Goal: Task Accomplishment & Management: Complete application form

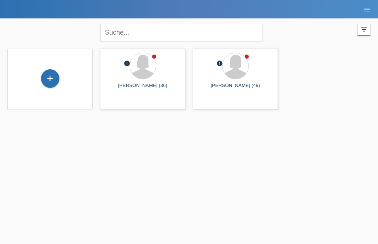
click at [50, 79] on div "+" at bounding box center [50, 78] width 18 height 13
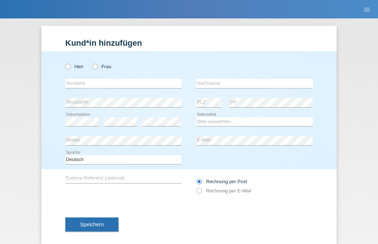
click at [64, 63] on icon at bounding box center [64, 63] width 0 height 0
click at [69, 69] on input "Herr" at bounding box center [67, 66] width 5 height 5
radio input "true"
click at [132, 82] on input "text" at bounding box center [123, 83] width 116 height 9
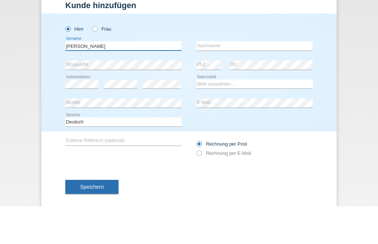
type input "[PERSON_NAME]"
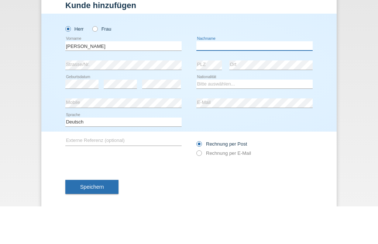
click at [236, 79] on input "text" at bounding box center [254, 83] width 116 height 9
type input "[PERSON_NAME]"
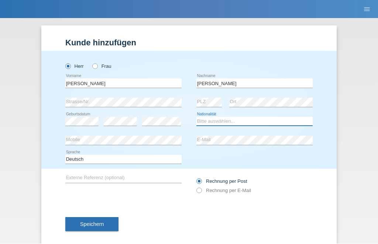
click at [225, 121] on select "Bitte auswählen... Schweiz Deutschland Liechtenstein Österreich ------------ Af…" at bounding box center [254, 121] width 116 height 9
select select "CH"
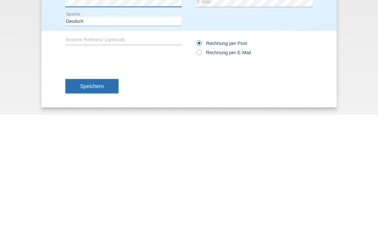
scroll to position [12, 0]
click at [110, 208] on button "Speichern" at bounding box center [91, 215] width 53 height 14
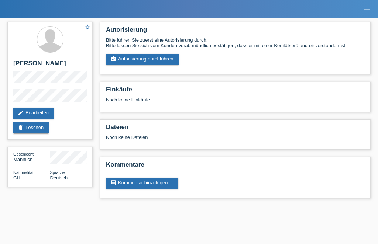
click at [37, 114] on link "edit Bearbeiten" at bounding box center [33, 113] width 41 height 11
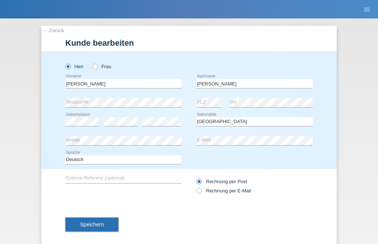
select select "CH"
click at [195, 187] on icon at bounding box center [195, 187] width 0 height 0
click at [198, 193] on input "Rechnung per E-Mail" at bounding box center [198, 192] width 5 height 9
radio input "true"
click at [98, 225] on span "Speichern" at bounding box center [92, 225] width 24 height 6
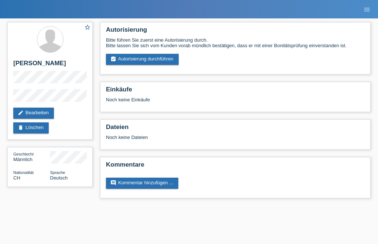
click at [157, 64] on link "assignment_turned_in Autorisierung durchführen" at bounding box center [142, 59] width 73 height 11
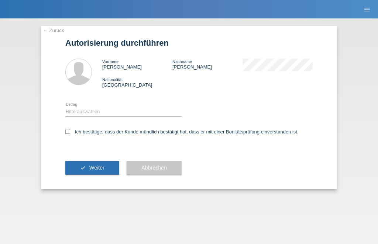
click at [68, 131] on icon at bounding box center [67, 131] width 5 height 5
click at [68, 131] on input "Ich bestätige, dass der Kunde mündlich bestätigt hat, dass er mit einer Bonität…" at bounding box center [67, 131] width 5 height 5
checkbox input "true"
click at [103, 112] on select "Bitte auswählen CHF 1.00 - CHF 499.00 CHF 500.00 - CHF 1'999.00 CHF 2'000.00 - …" at bounding box center [123, 111] width 116 height 9
select select "2"
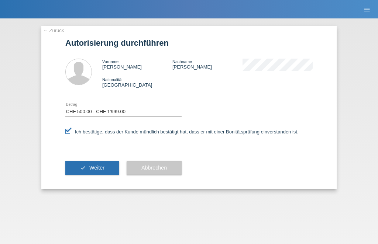
click at [99, 170] on span "Weiter" at bounding box center [96, 168] width 15 height 6
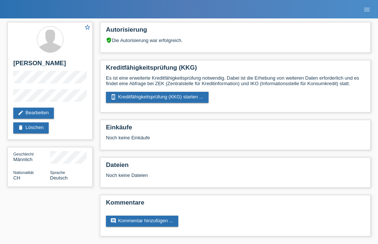
click at [162, 102] on link "perm_device_information Kreditfähigkeitsprüfung (KKG) starten ..." at bounding box center [157, 97] width 103 height 11
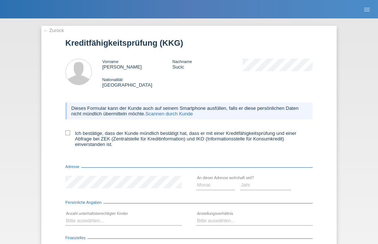
click at [66, 135] on icon at bounding box center [67, 133] width 5 height 5
click at [66, 135] on input "Ich bestätige, dass der Kunde mündlich bestätigt hat, dass er mit einer Kreditf…" at bounding box center [67, 133] width 5 height 5
checkbox input "true"
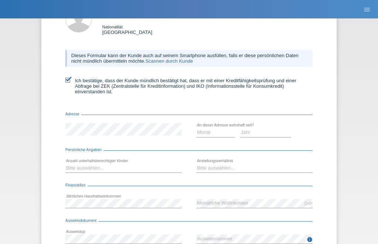
scroll to position [64, 0]
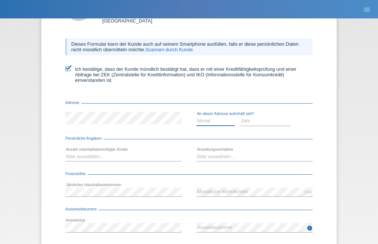
click at [218, 125] on select "Monat 01 02 03 04 05 06 07 08 09 10" at bounding box center [215, 121] width 38 height 9
click at [213, 125] on select "Monat 01 02 03 04 05 06 07 08 09 10" at bounding box center [215, 121] width 38 height 9
select select "12"
click at [268, 125] on select "Jahr 2025 2024 2023 2022 2021 2020 2019 2018 2017 2016 2015 2014 2013 2012 2011…" at bounding box center [265, 121] width 51 height 9
select select "2022"
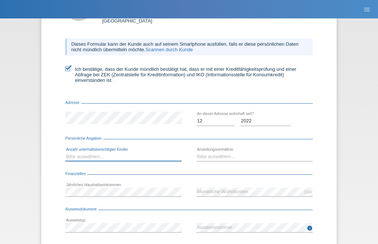
click at [126, 161] on select "Bitte auswählen... 0 1 2 3 4 5 6 7 8 9" at bounding box center [123, 156] width 116 height 9
click at [129, 161] on select "Bitte auswählen... 0 1 2 3 4 5 6 7 8 9" at bounding box center [123, 156] width 116 height 9
select select "2"
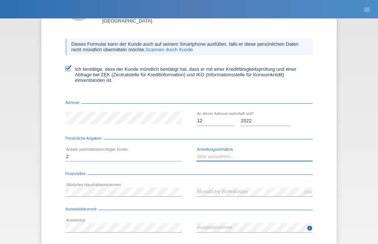
click at [245, 161] on select "Bitte auswählen... Unbefristet Befristet Lehrling/Student Pensioniert Nicht arb…" at bounding box center [254, 156] width 116 height 9
select select "UNLIMITED"
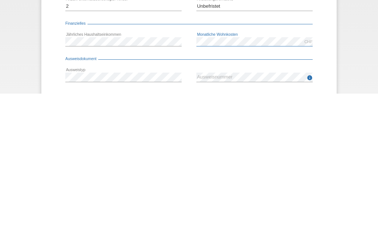
scroll to position [0, 0]
click at [367, 72] on div "← Zurück Kreditfähigkeitsprüfung (KKG) Vorname Marko Nachname Sucic Nationalitä…" at bounding box center [189, 131] width 378 height 226
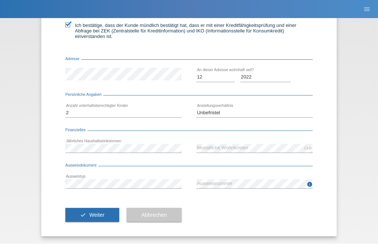
scroll to position [114, 0]
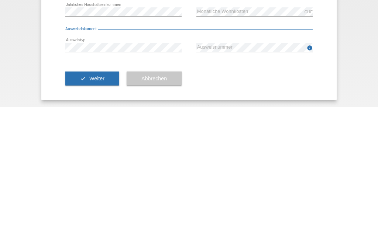
click at [100, 208] on button "check Weiter" at bounding box center [92, 215] width 54 height 14
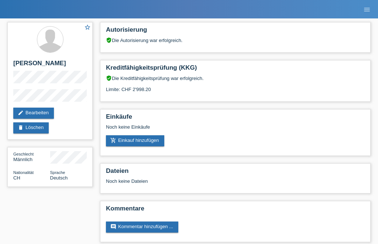
click at [140, 145] on link "add_shopping_cart Einkauf hinzufügen" at bounding box center [135, 140] width 58 height 11
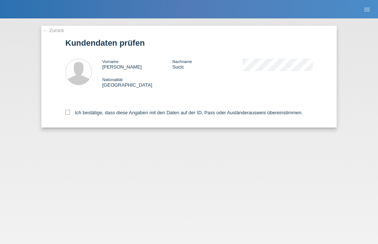
click at [72, 113] on label "Ich bestätige, dass diese Angaben mit den Daten auf der ID, Pass oder Ausländer…" at bounding box center [183, 113] width 237 height 6
click at [70, 113] on input "Ich bestätige, dass diese Angaben mit den Daten auf der ID, Pass oder Ausländer…" at bounding box center [67, 112] width 5 height 5
checkbox input "true"
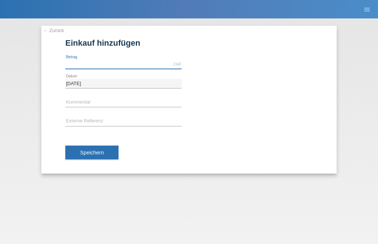
click at [106, 63] on input "text" at bounding box center [123, 64] width 116 height 9
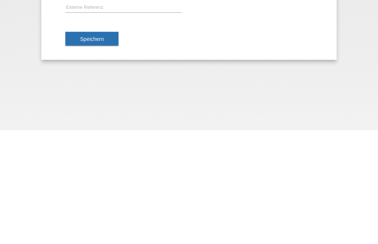
type input "544.40"
click at [101, 150] on span "Speichern" at bounding box center [92, 153] width 24 height 6
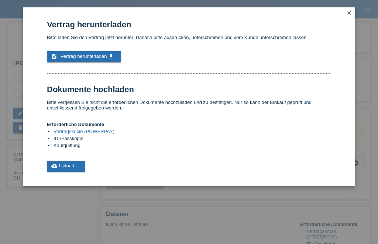
click at [87, 59] on span "Vertrag herunterladen" at bounding box center [83, 56] width 46 height 6
